Goal: Navigation & Orientation: Find specific page/section

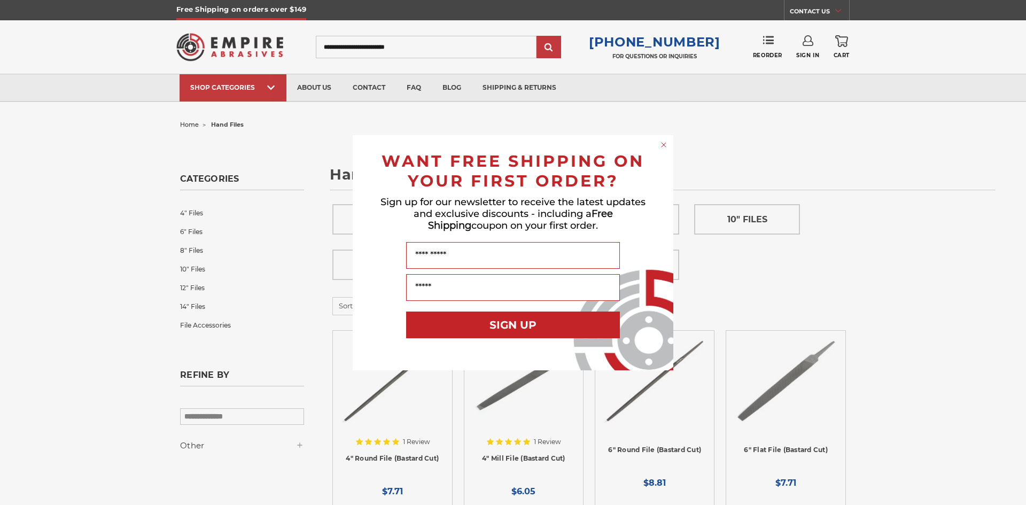
click at [662, 143] on icon "Close dialog" at bounding box center [663, 144] width 11 height 11
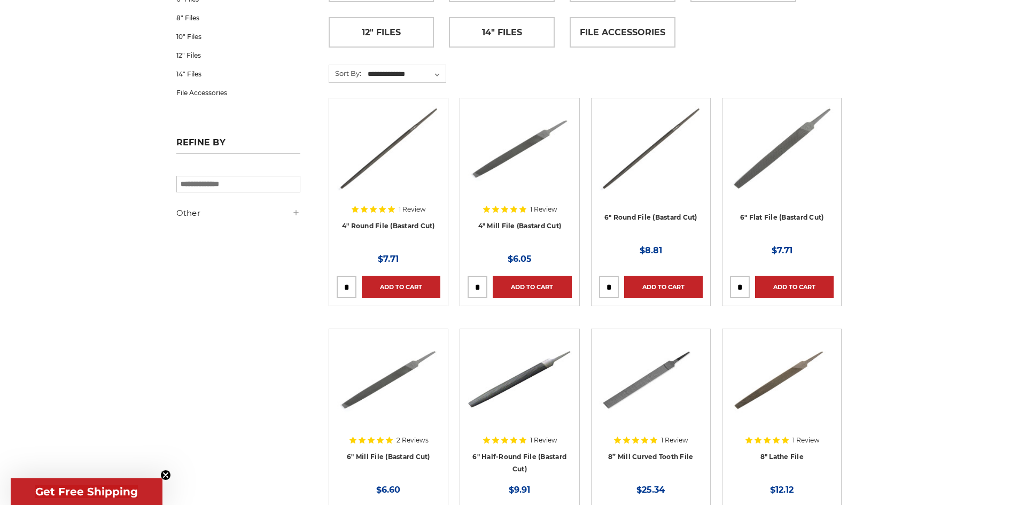
scroll to position [53, 0]
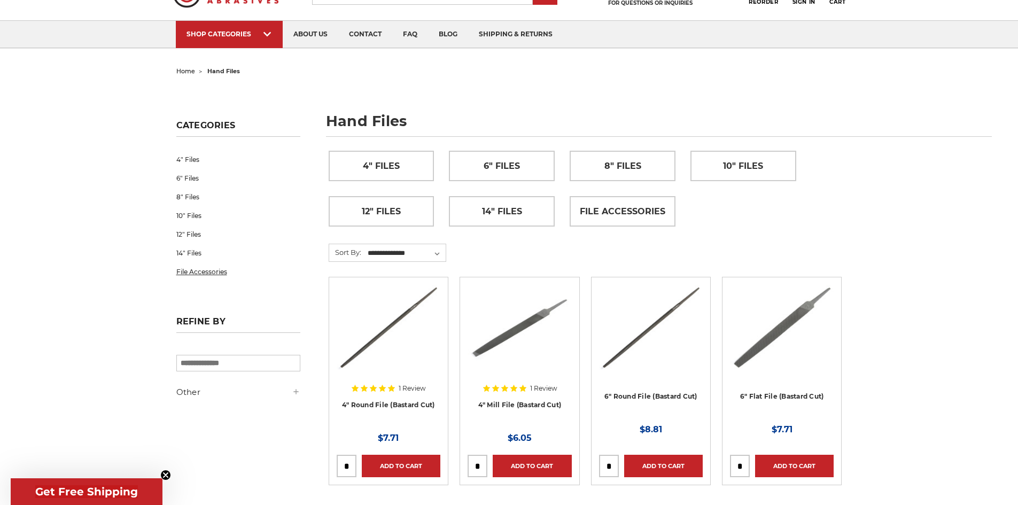
click at [207, 272] on link "File Accessories" at bounding box center [238, 271] width 124 height 19
